Goal: Transaction & Acquisition: Subscribe to service/newsletter

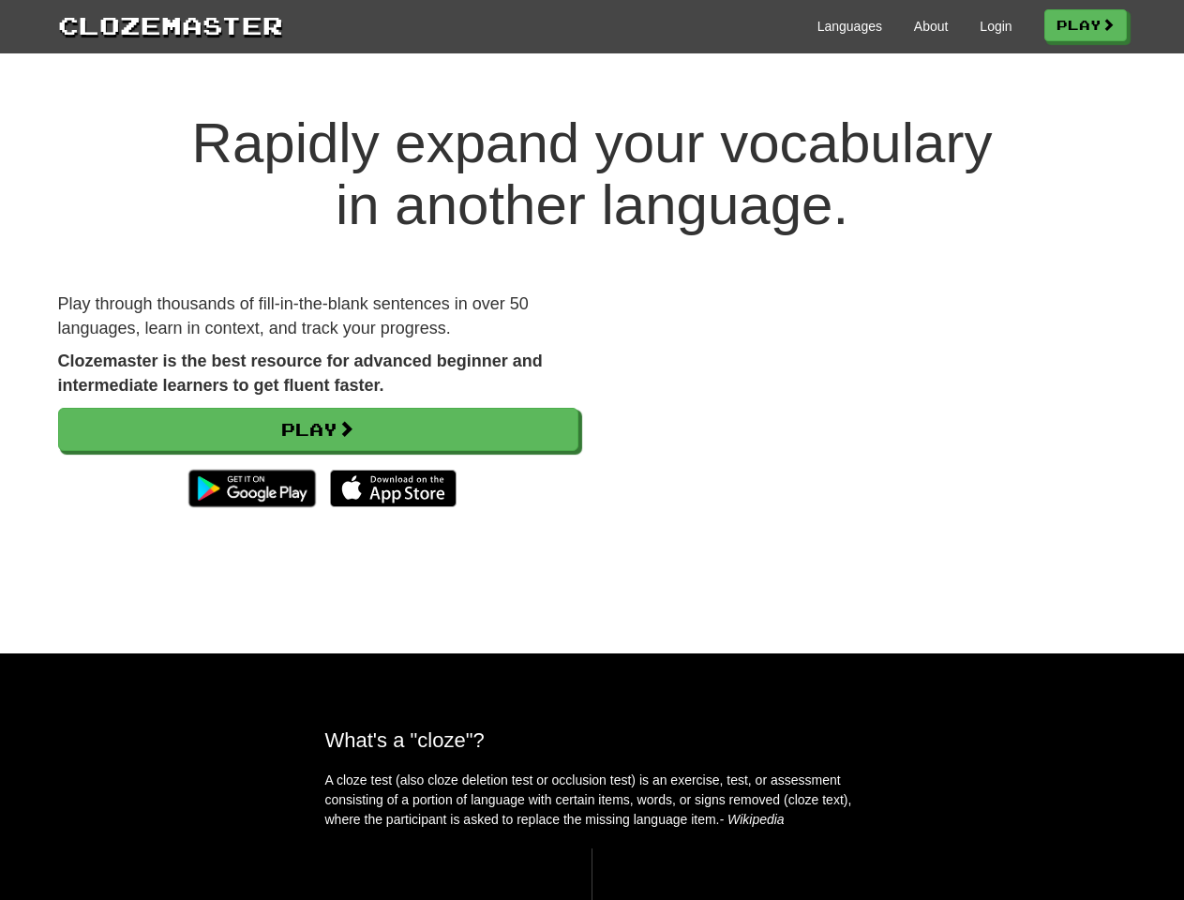
click at [592, 450] on div at bounding box center [866, 425] width 548 height 267
